Goal: Complete application form: Complete application form

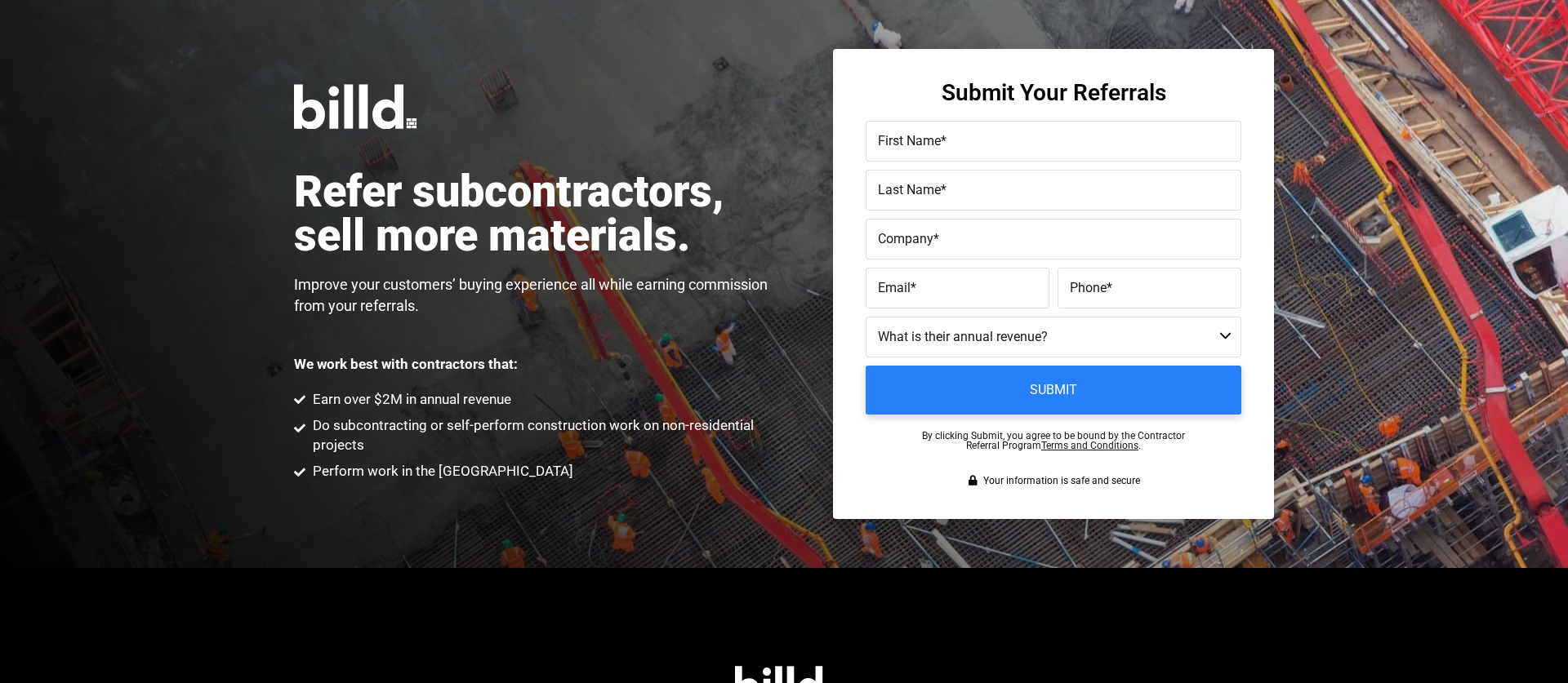
click at [953, 148] on label "First Name *" at bounding box center [1053, 141] width 351 height 24
click at [953, 148] on input "First Name *" at bounding box center [1054, 141] width 376 height 41
type input "[PERSON_NAME]"
click at [1012, 248] on input "Allegiance Solar Inc" at bounding box center [1054, 239] width 376 height 41
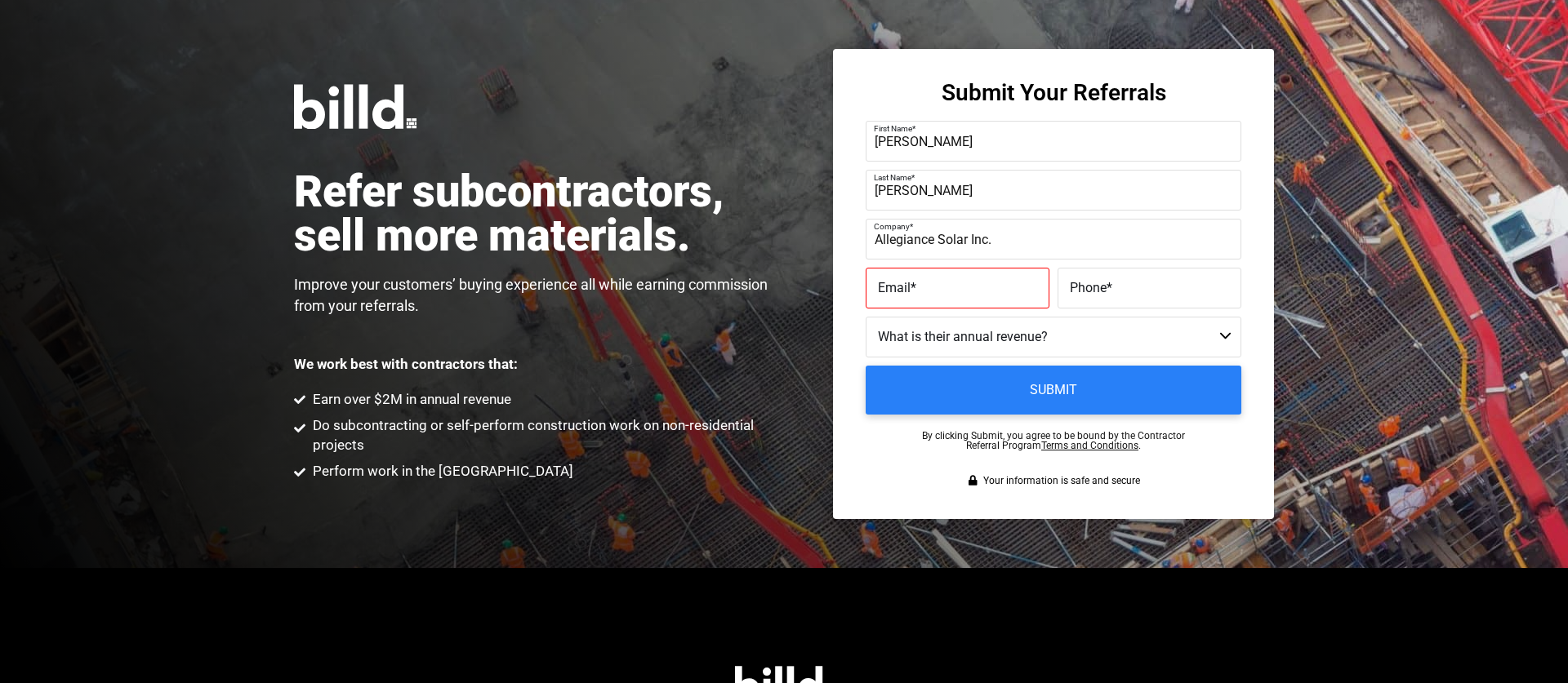
type input "Allegiance Solar Inc."
click at [956, 296] on label "Email *" at bounding box center [957, 288] width 160 height 24
click at [956, 296] on input "Email *" at bounding box center [958, 288] width 183 height 41
paste input "[EMAIL_ADDRESS][DOMAIN_NAME]"
type input "[EMAIL_ADDRESS][DOMAIN_NAME]"
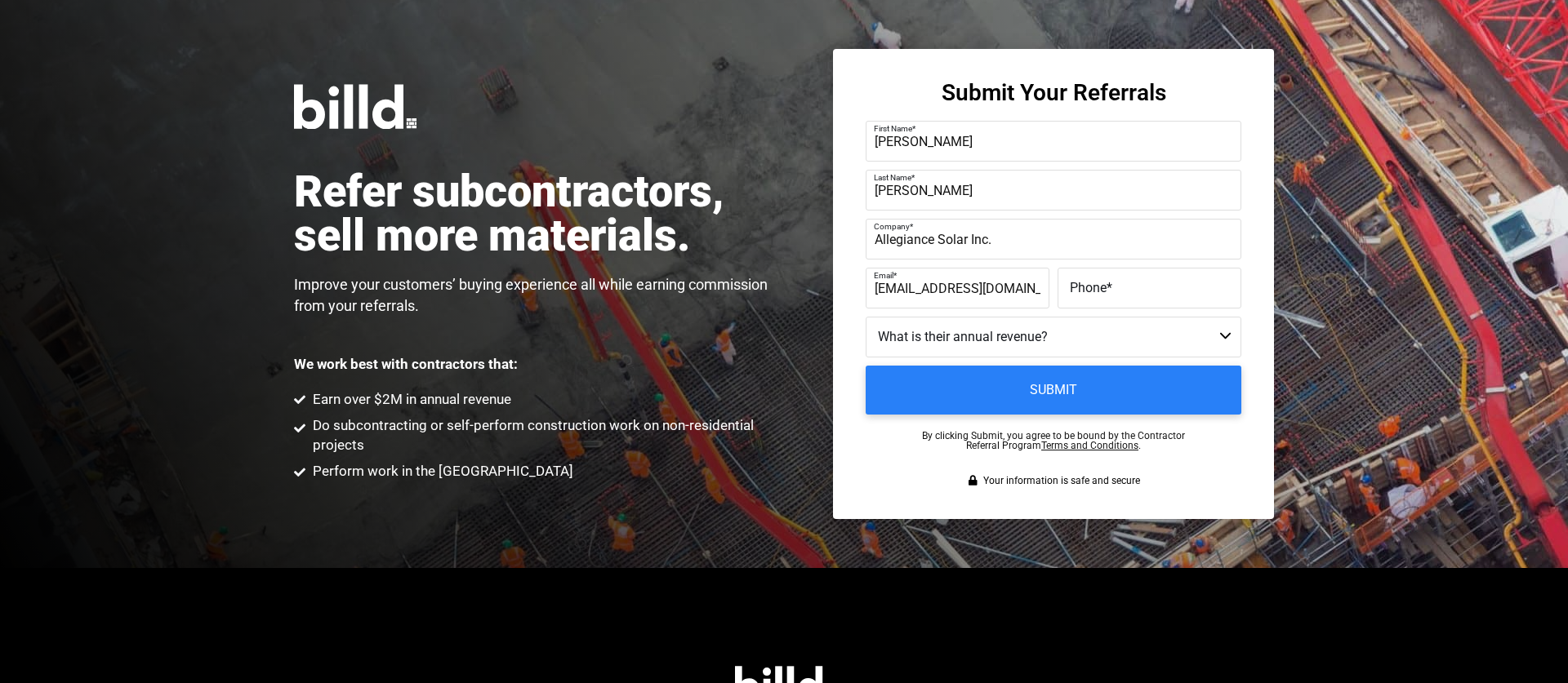
click at [1156, 299] on label "Phone *" at bounding box center [1149, 288] width 160 height 24
click at [1156, 299] on input "Phone *" at bounding box center [1149, 288] width 183 height 41
click at [1138, 346] on select "Less than $1M $1M - $2M $2M - $4M $4M - $8M $8M - $25M $25M - $40M $40M +" at bounding box center [1054, 337] width 376 height 41
select select "$4M - $8M"
click at [866, 316] on select "Less than $1M $1M - $2M $2M - $4M $4M - $8M $8M - $25M $25M - $40M $40M +" at bounding box center [1054, 337] width 376 height 41
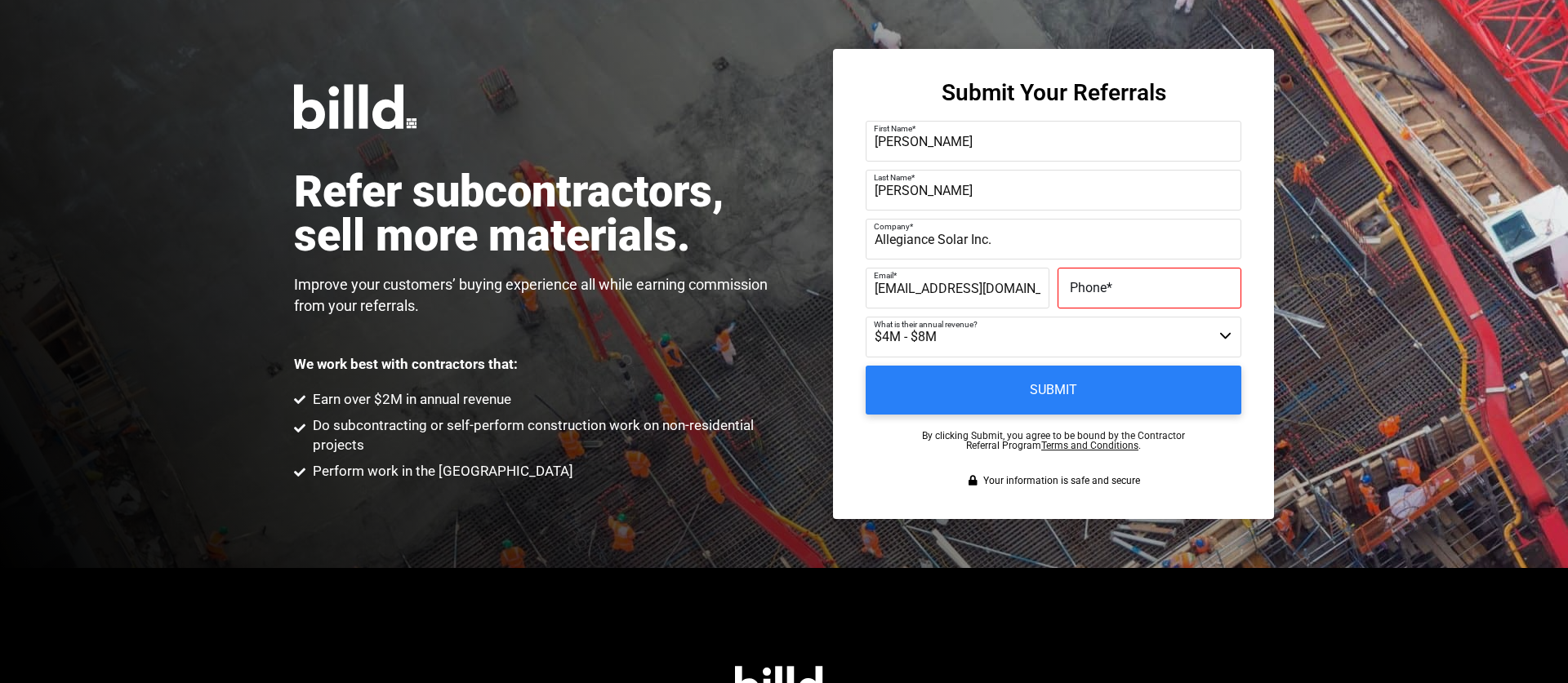
click at [1117, 293] on label "Phone *" at bounding box center [1149, 288] width 160 height 24
click at [1117, 293] on input "Phone *" at bounding box center [1149, 288] width 183 height 41
paste input "(121) 470-4682"
drag, startPoint x: 1195, startPoint y: 301, endPoint x: 1077, endPoint y: 301, distance: 118.0
click at [1069, 304] on input "(121) 470-4682" at bounding box center [1149, 288] width 183 height 41
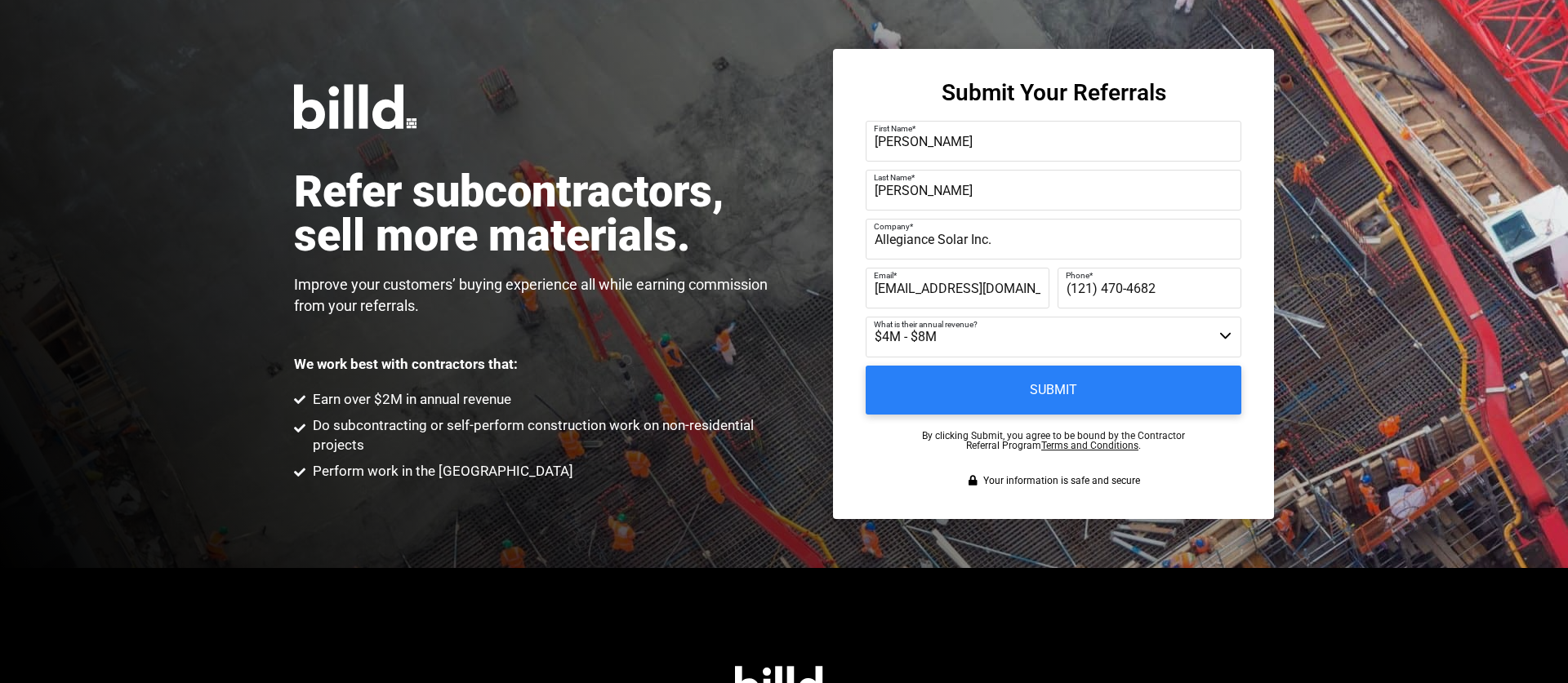
drag, startPoint x: 1111, startPoint y: 292, endPoint x: 1183, endPoint y: 287, distance: 72.2
click at [1128, 291] on input "(121) 470-4682" at bounding box center [1149, 288] width 183 height 41
drag, startPoint x: 1180, startPoint y: 287, endPoint x: 1065, endPoint y: 288, distance: 115.0
click at [1065, 288] on div "Phone * [PHONE_NUMBER]" at bounding box center [1147, 288] width 188 height 41
click at [1152, 290] on input "(121) 470-4682" at bounding box center [1149, 288] width 183 height 41
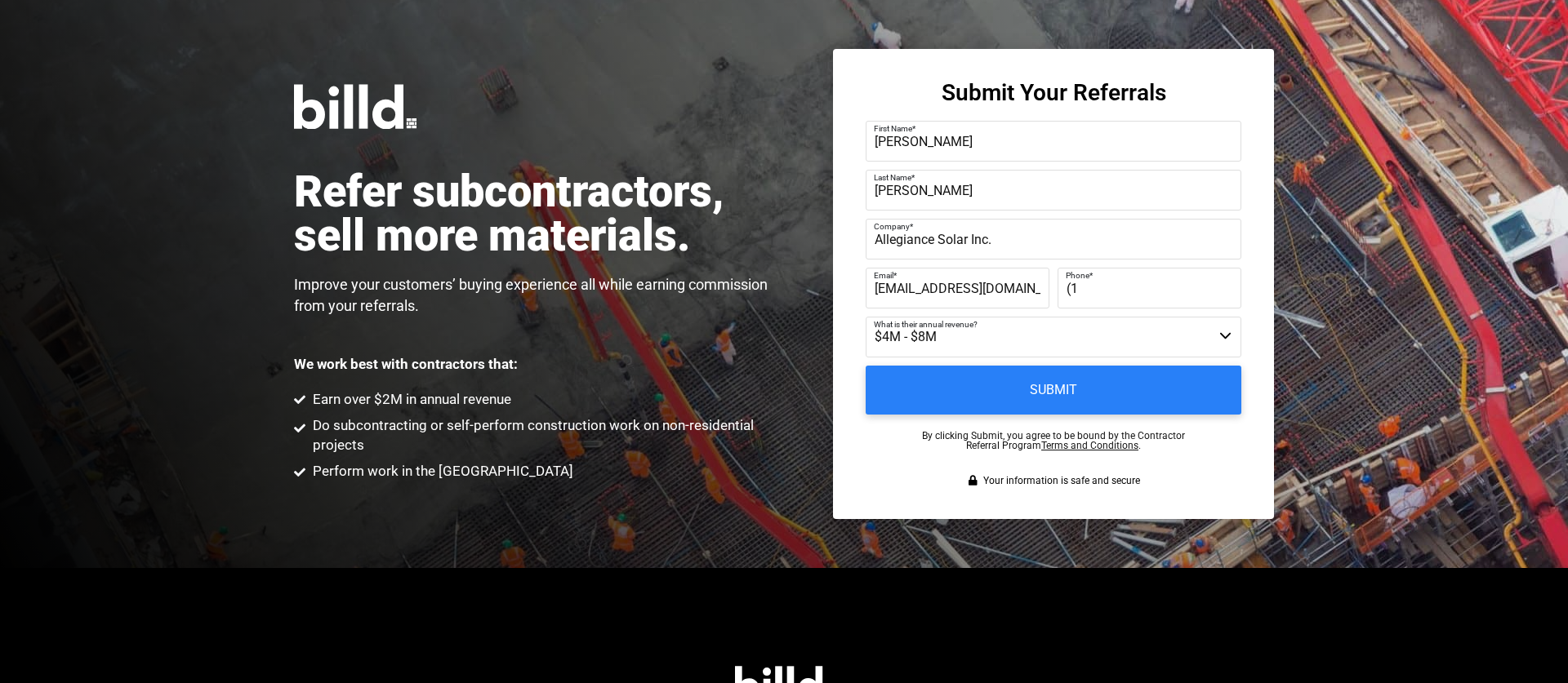
type input "("
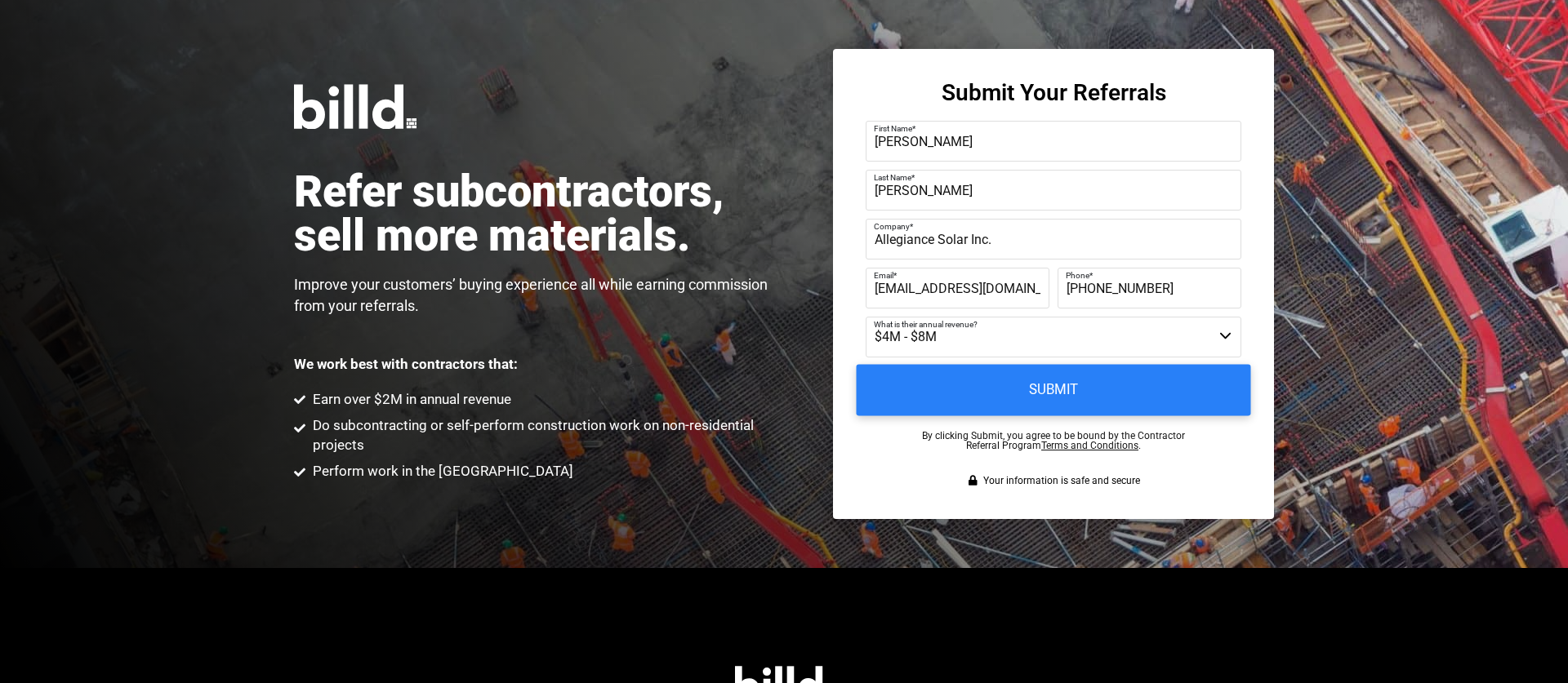
type input "[PHONE_NUMBER]"
click at [1036, 397] on input "Submit" at bounding box center [1053, 390] width 394 height 51
